Goal: Transaction & Acquisition: Book appointment/travel/reservation

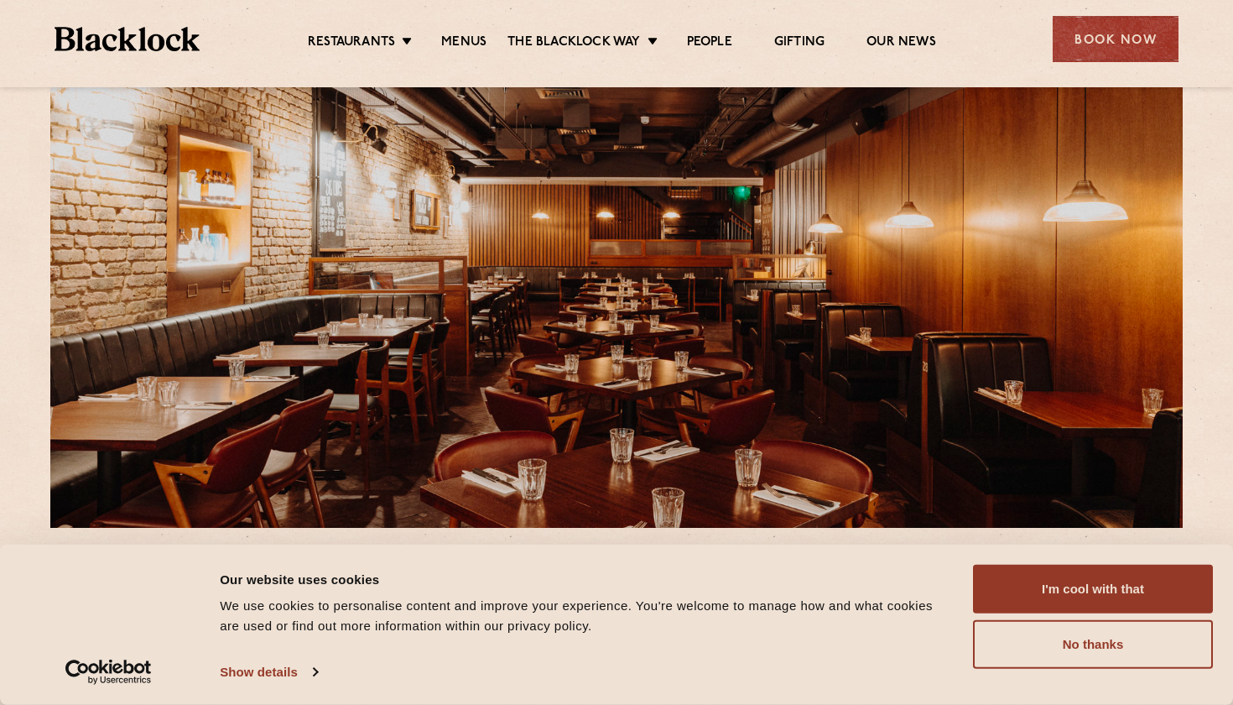
scroll to position [82, 0]
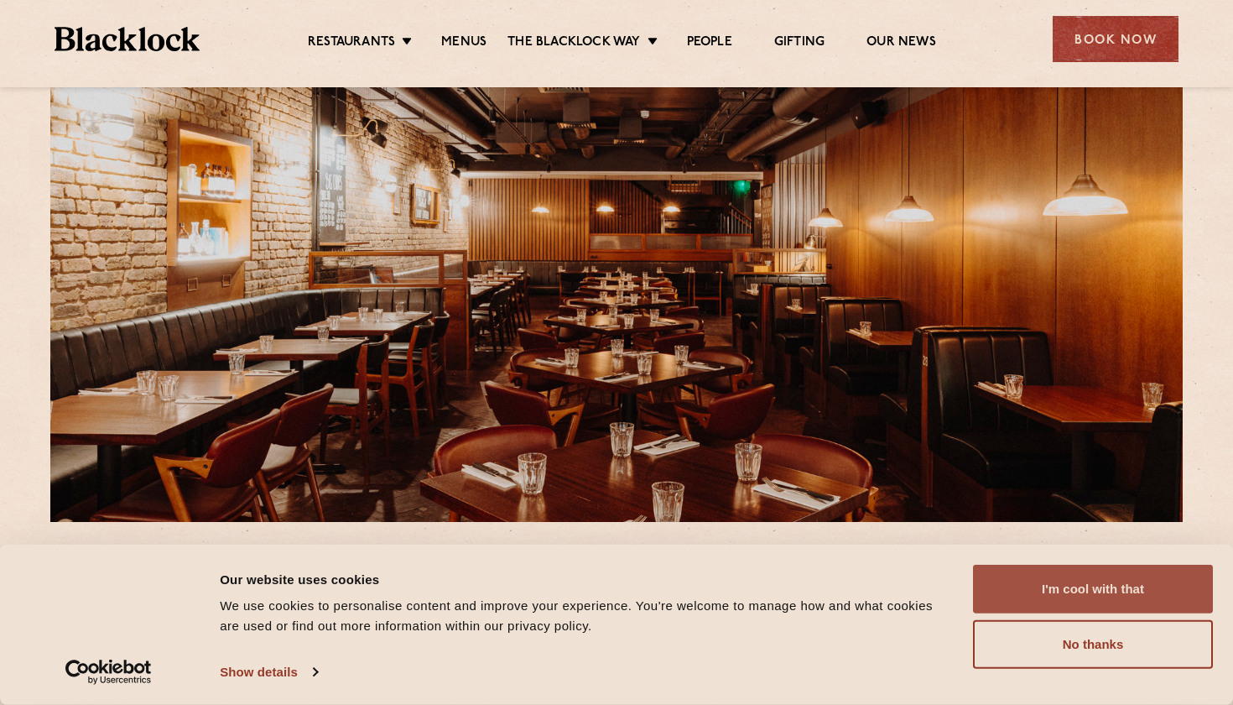
click at [1094, 597] on button "I'm cool with that" at bounding box center [1093, 589] width 240 height 49
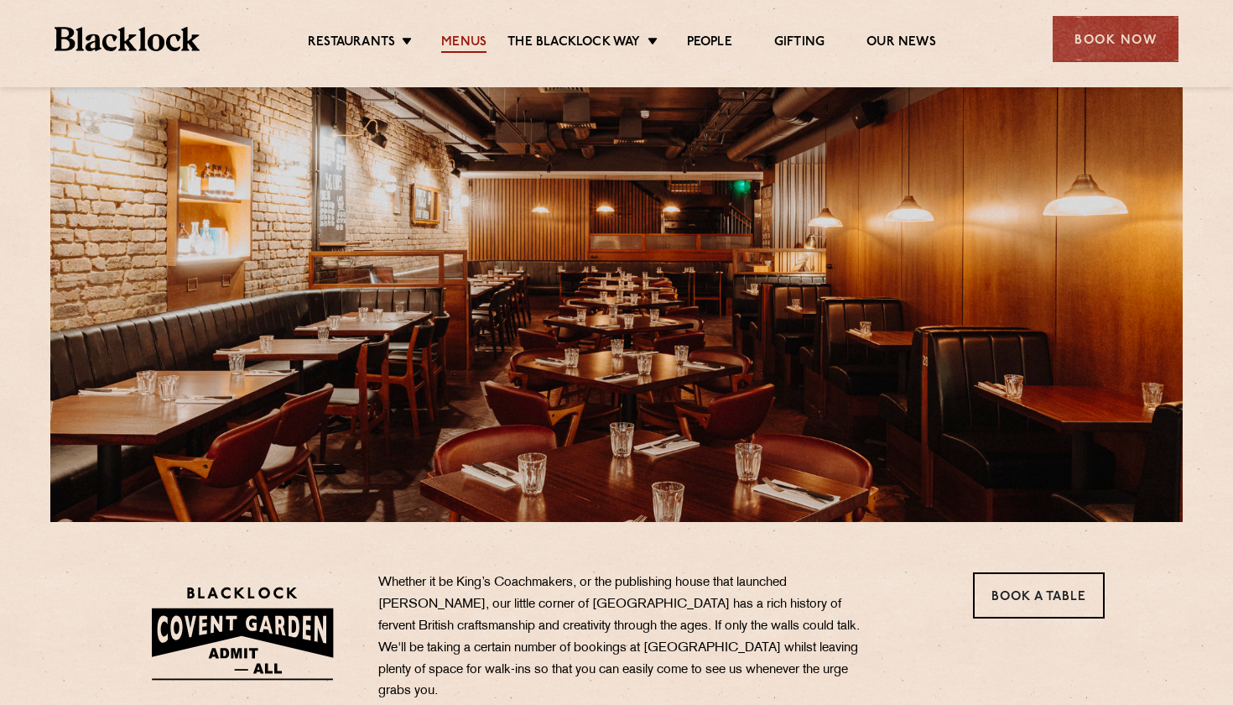
click at [478, 42] on link "Menus" at bounding box center [463, 43] width 45 height 18
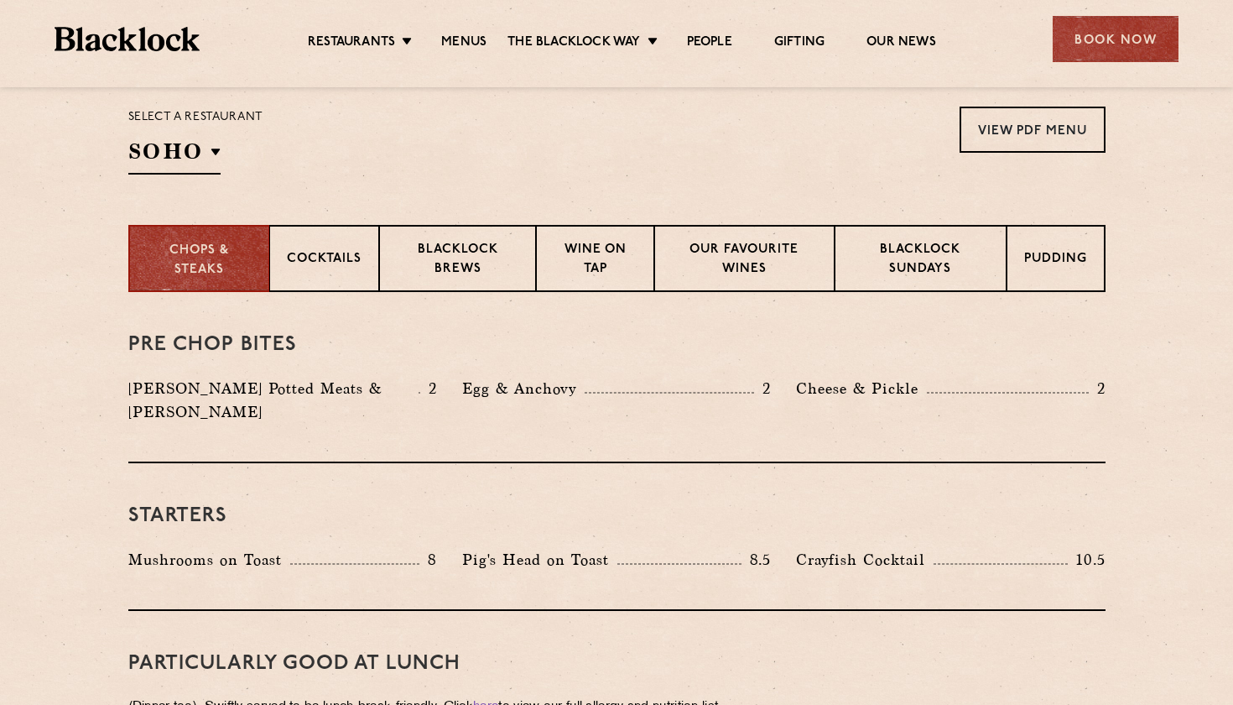
scroll to position [539, 0]
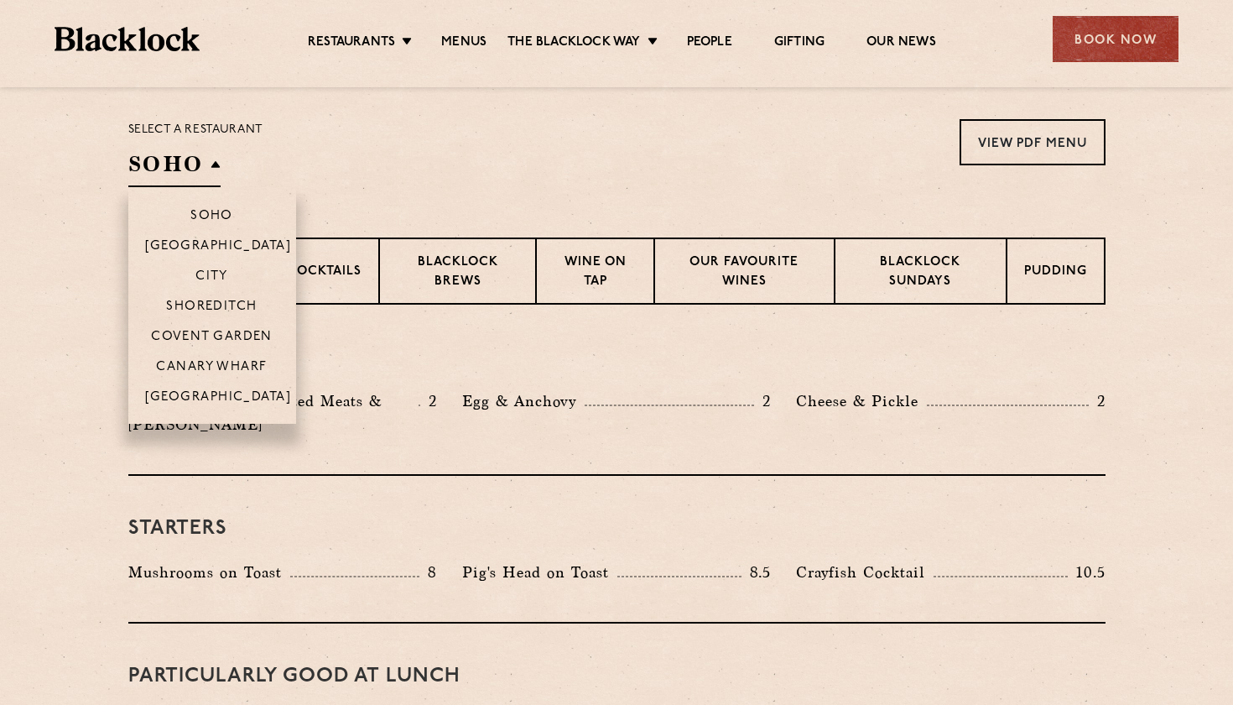
click at [215, 168] on h2 "SOHO" at bounding box center [174, 168] width 92 height 38
click at [213, 338] on p "Covent Garden" at bounding box center [212, 338] width 122 height 17
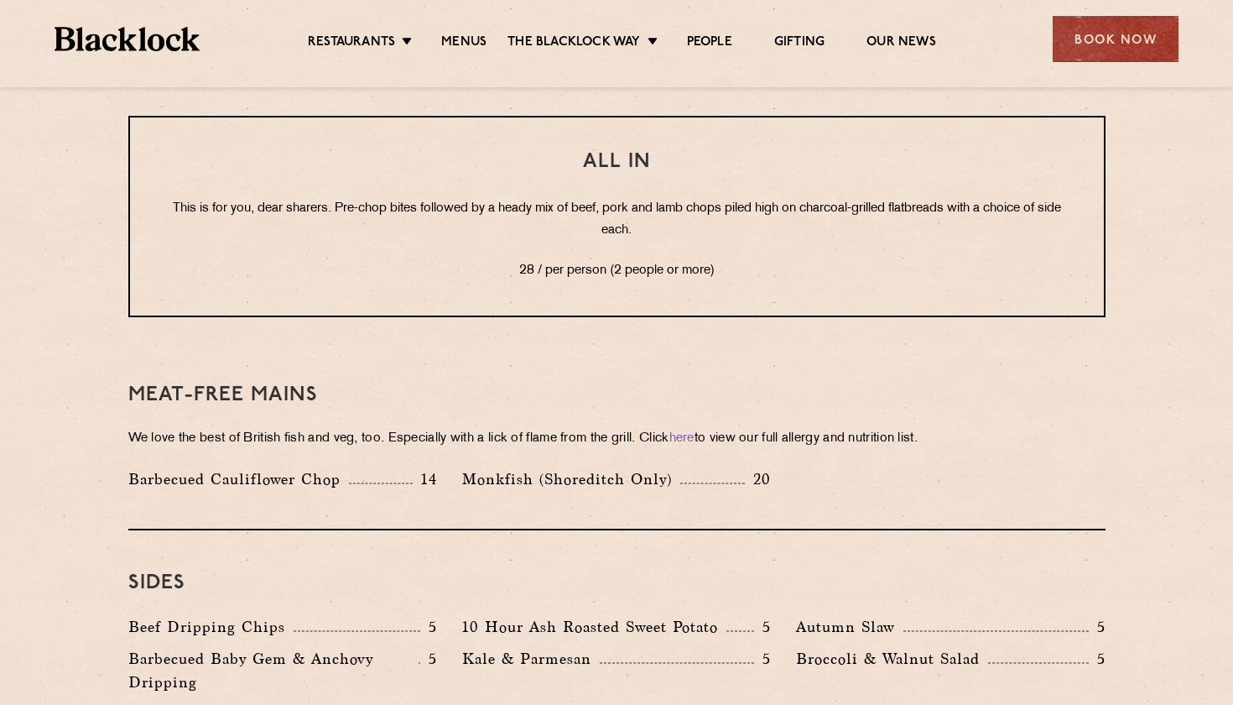
scroll to position [2168, 0]
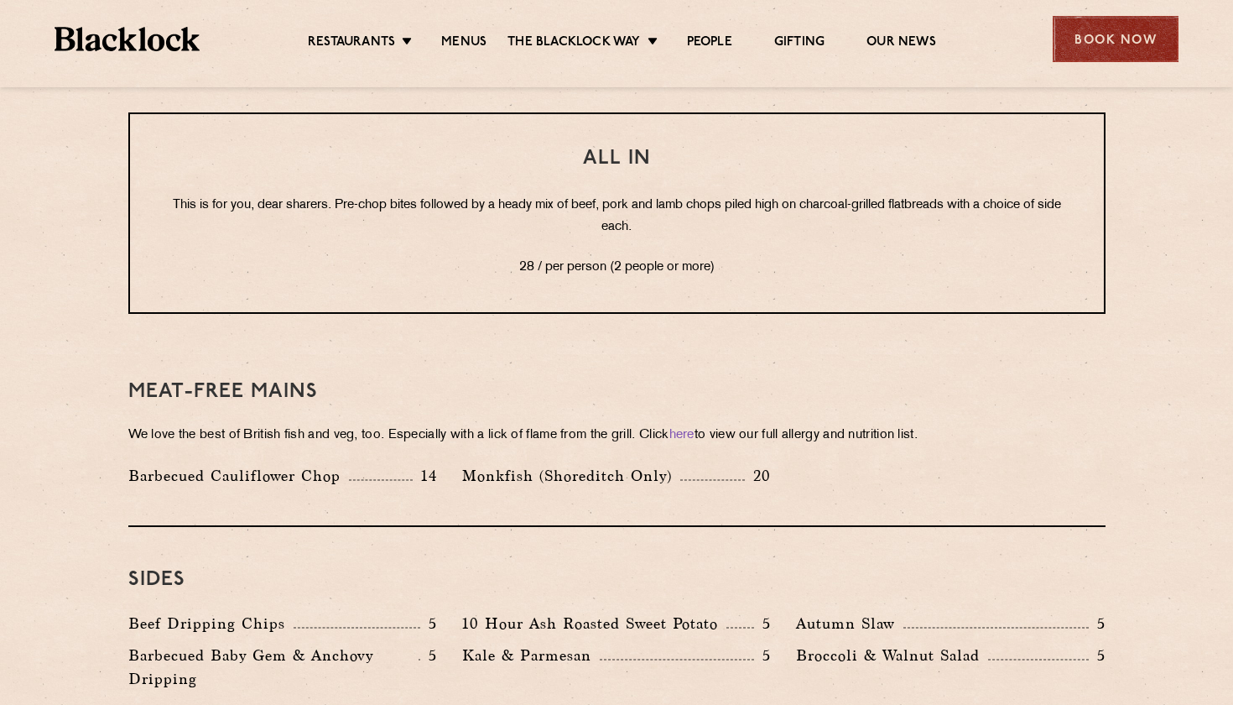
click at [1116, 39] on div "Book Now" at bounding box center [1116, 39] width 126 height 46
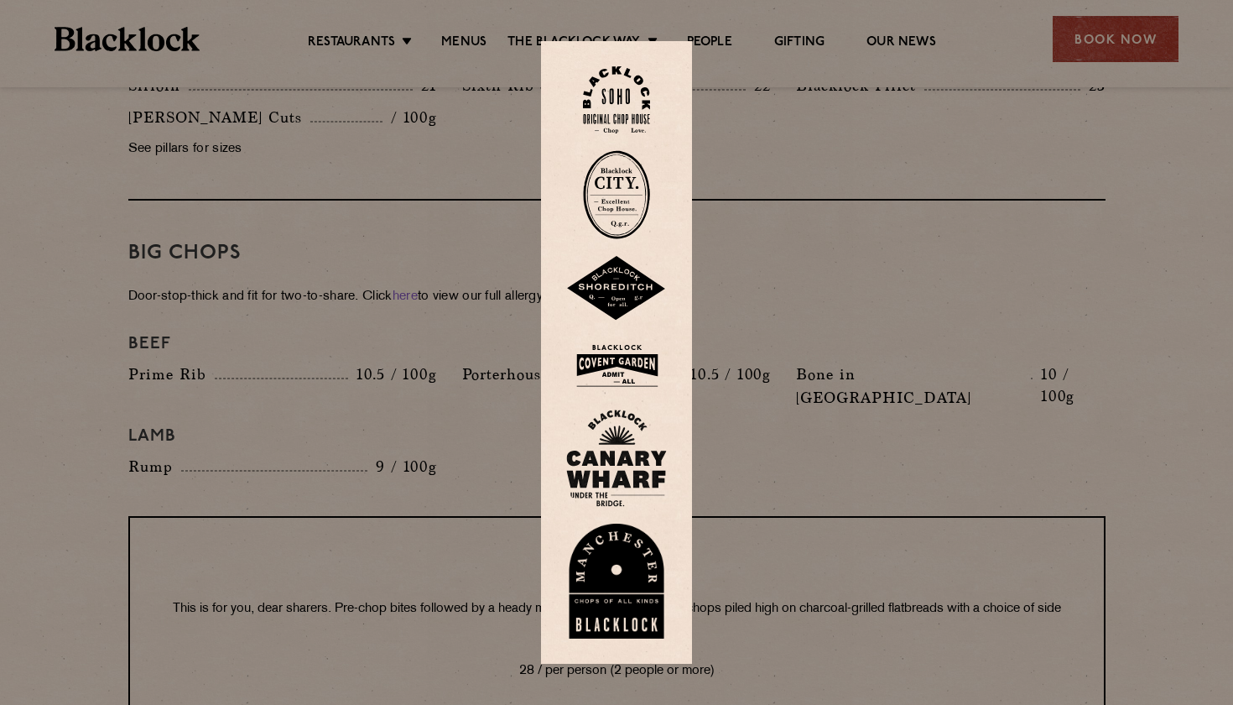
scroll to position [1690, 0]
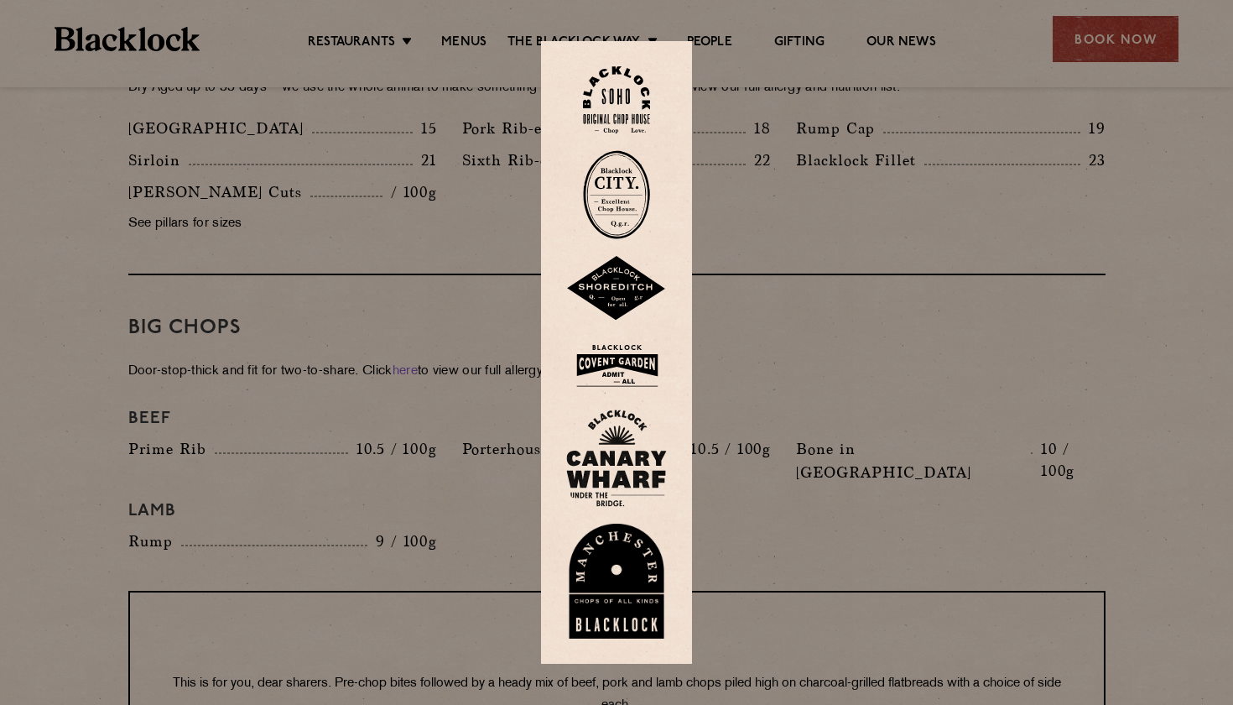
click at [610, 373] on img at bounding box center [616, 365] width 101 height 55
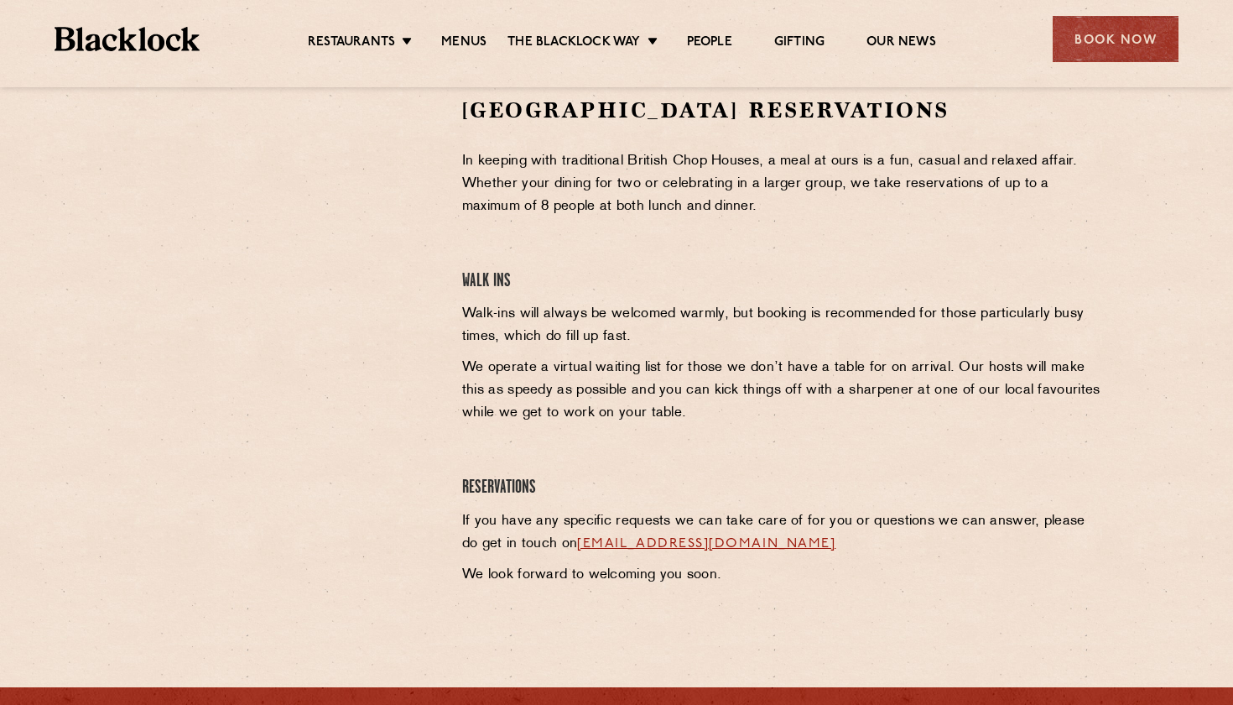
scroll to position [559, 0]
click at [1117, 45] on div "Book Now" at bounding box center [1116, 39] width 126 height 46
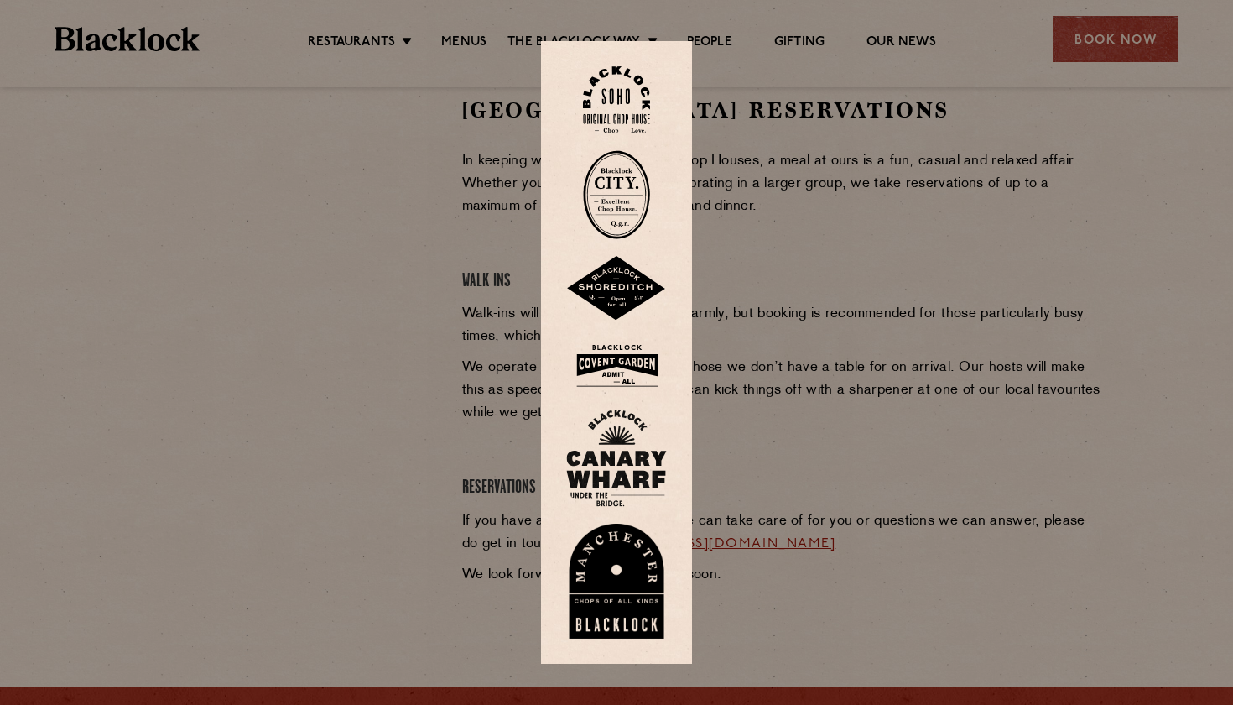
click at [902, 174] on div at bounding box center [616, 352] width 1233 height 705
